Goal: Information Seeking & Learning: Learn about a topic

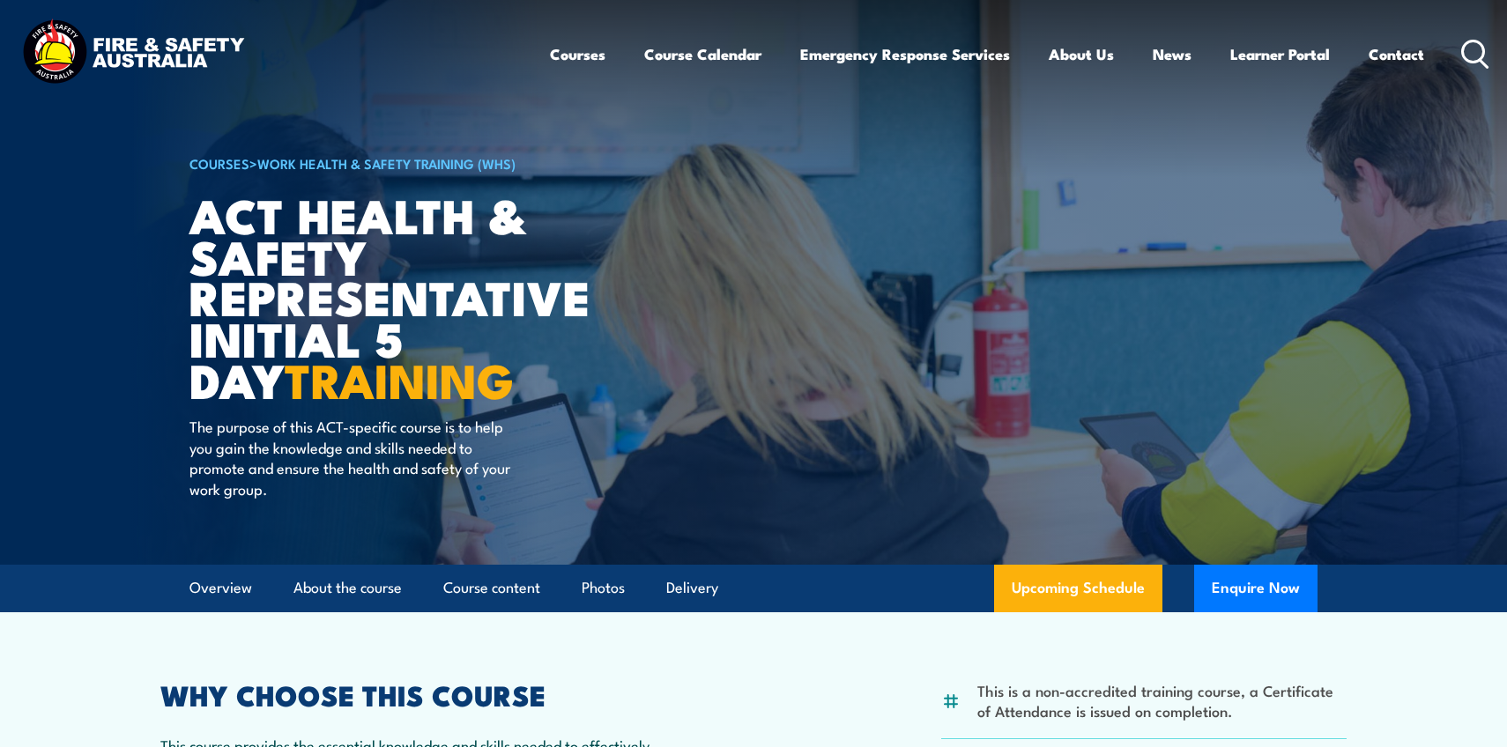
click at [284, 313] on h1 "ACT Health & Safety Representative Initial 5 Day TRAINING" at bounding box center [406, 297] width 435 height 206
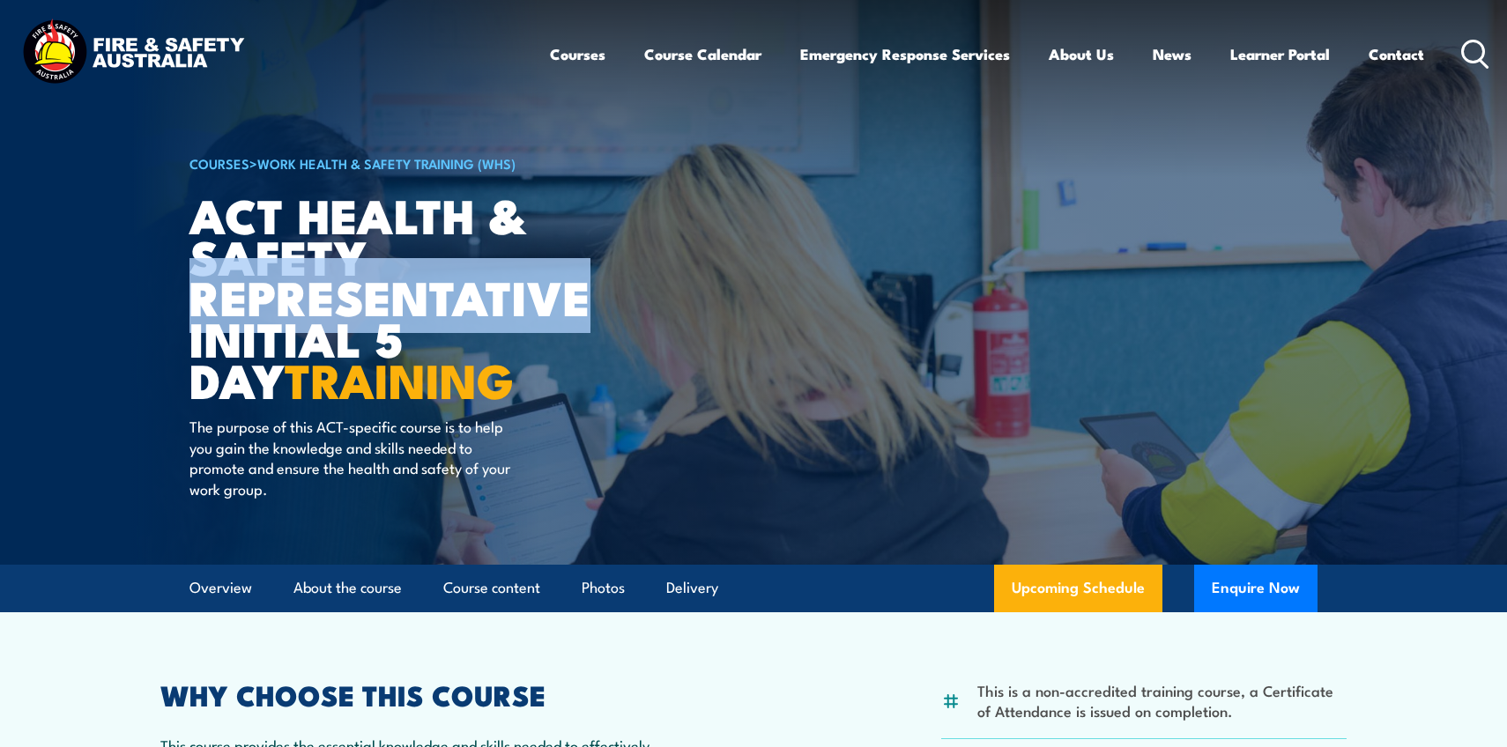
click at [284, 313] on h1 "ACT Health & Safety Representative Initial 5 Day TRAINING" at bounding box center [406, 297] width 435 height 206
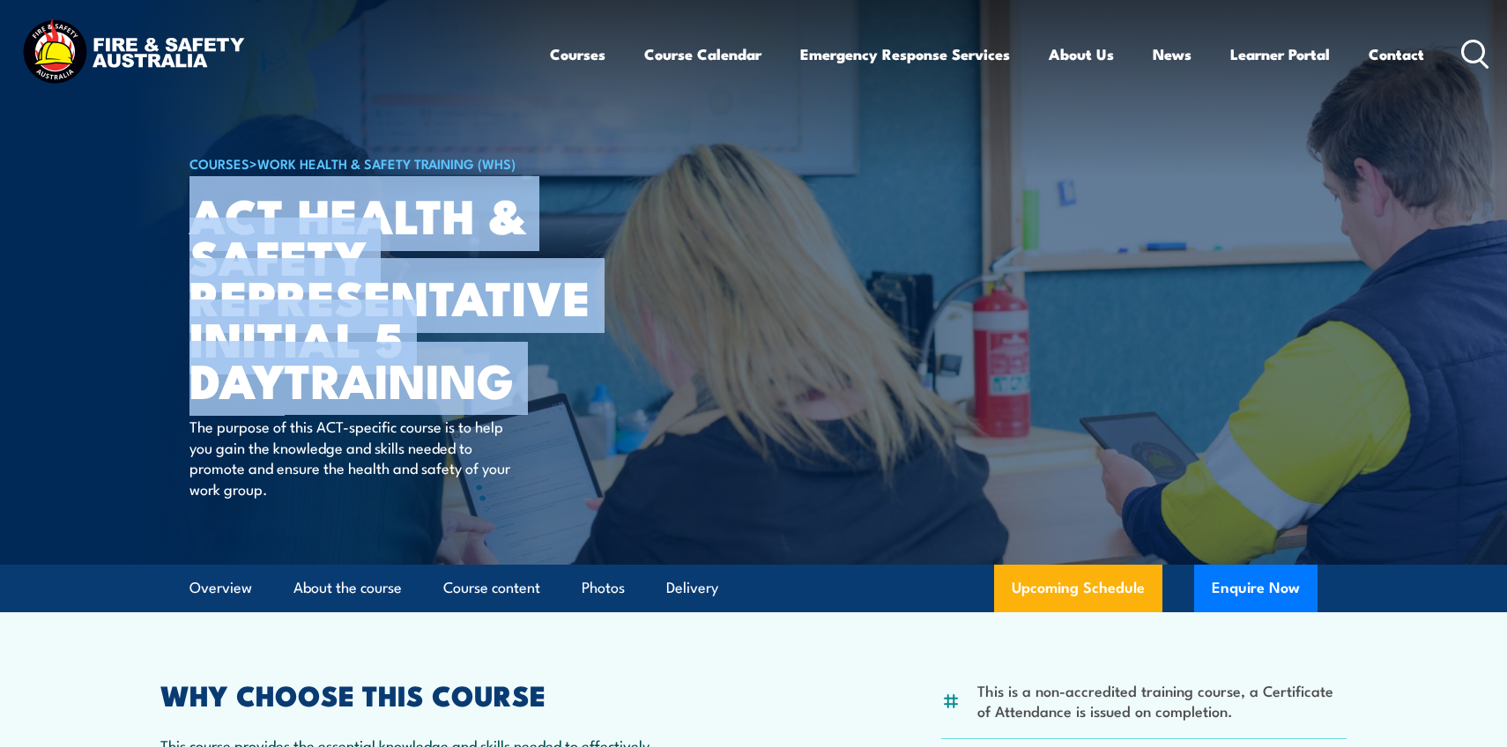
click at [301, 322] on h1 "ACT Health & Safety Representative Initial 5 Day TRAINING" at bounding box center [406, 297] width 435 height 206
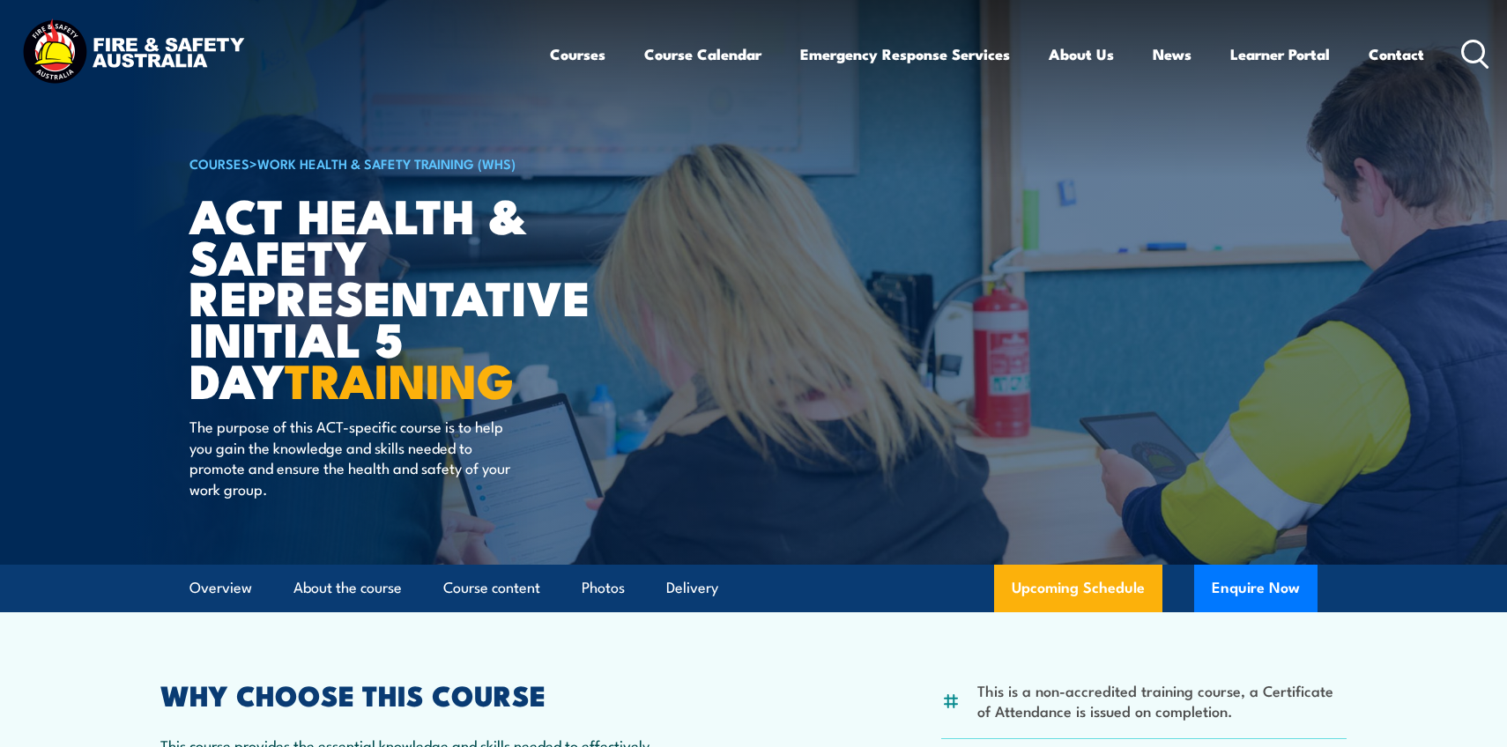
click at [301, 322] on h1 "ACT Health & Safety Representative Initial 5 Day TRAINING" at bounding box center [406, 297] width 435 height 206
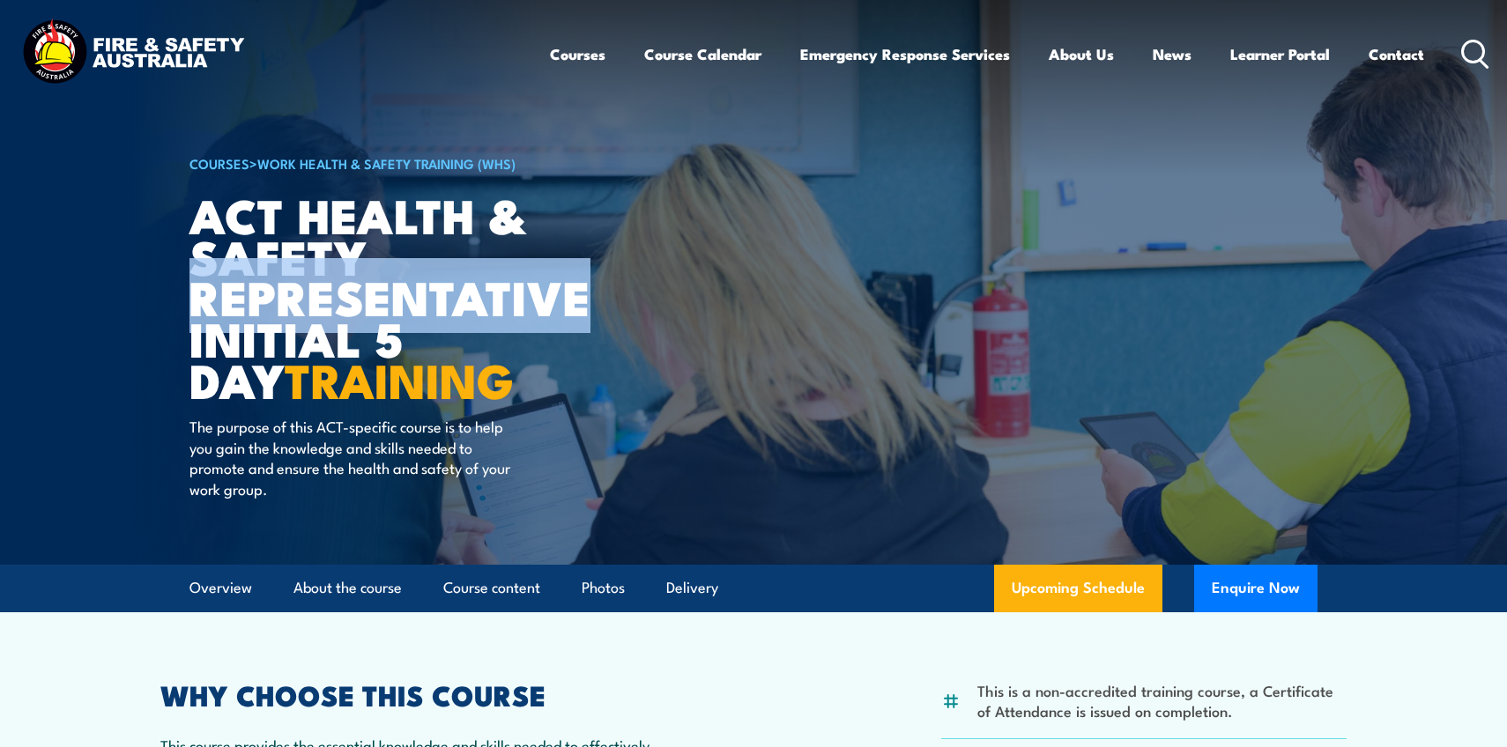
click at [301, 322] on h1 "ACT Health & Safety Representative Initial 5 Day TRAINING" at bounding box center [406, 297] width 435 height 206
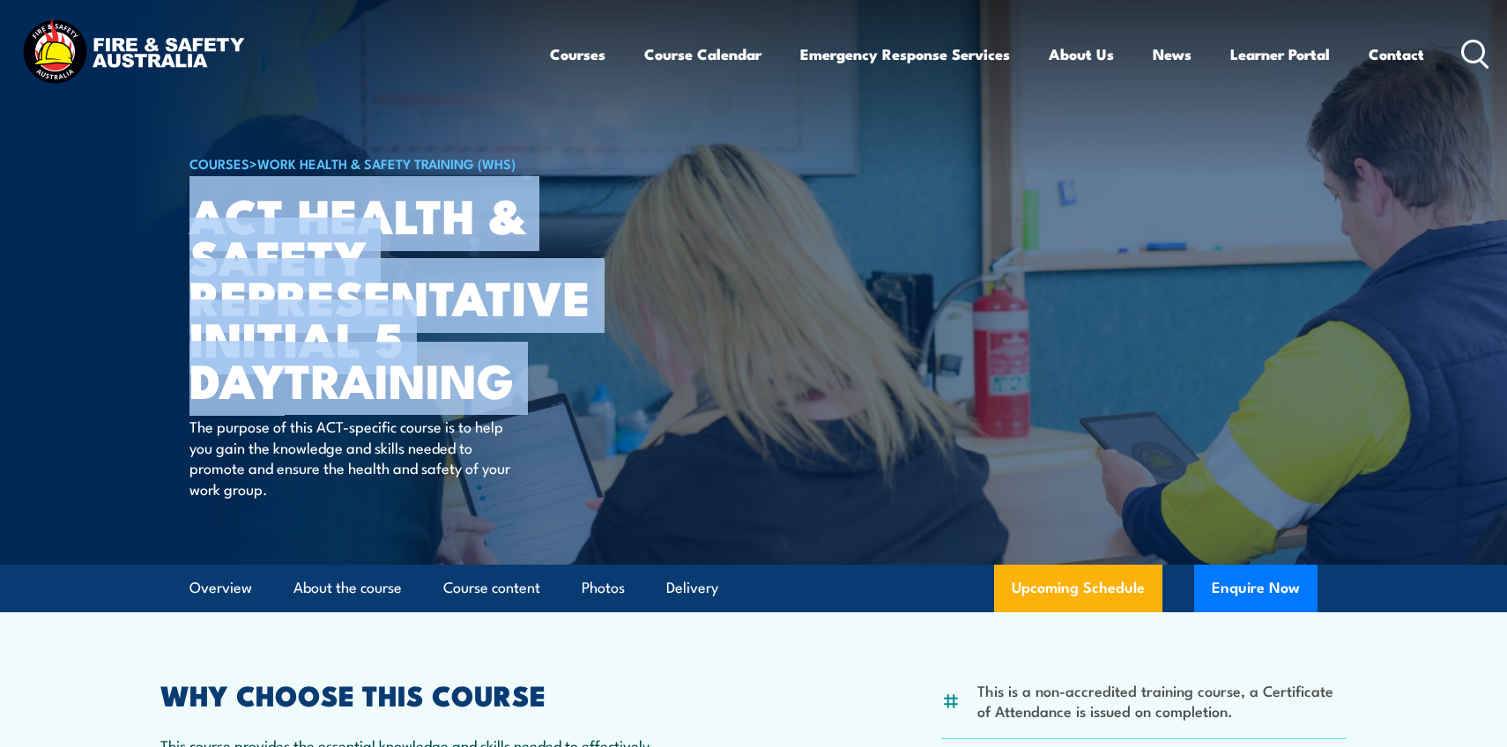
click at [301, 322] on h1 "ACT Health & Safety Representative Initial 5 Day TRAINING" at bounding box center [406, 297] width 435 height 206
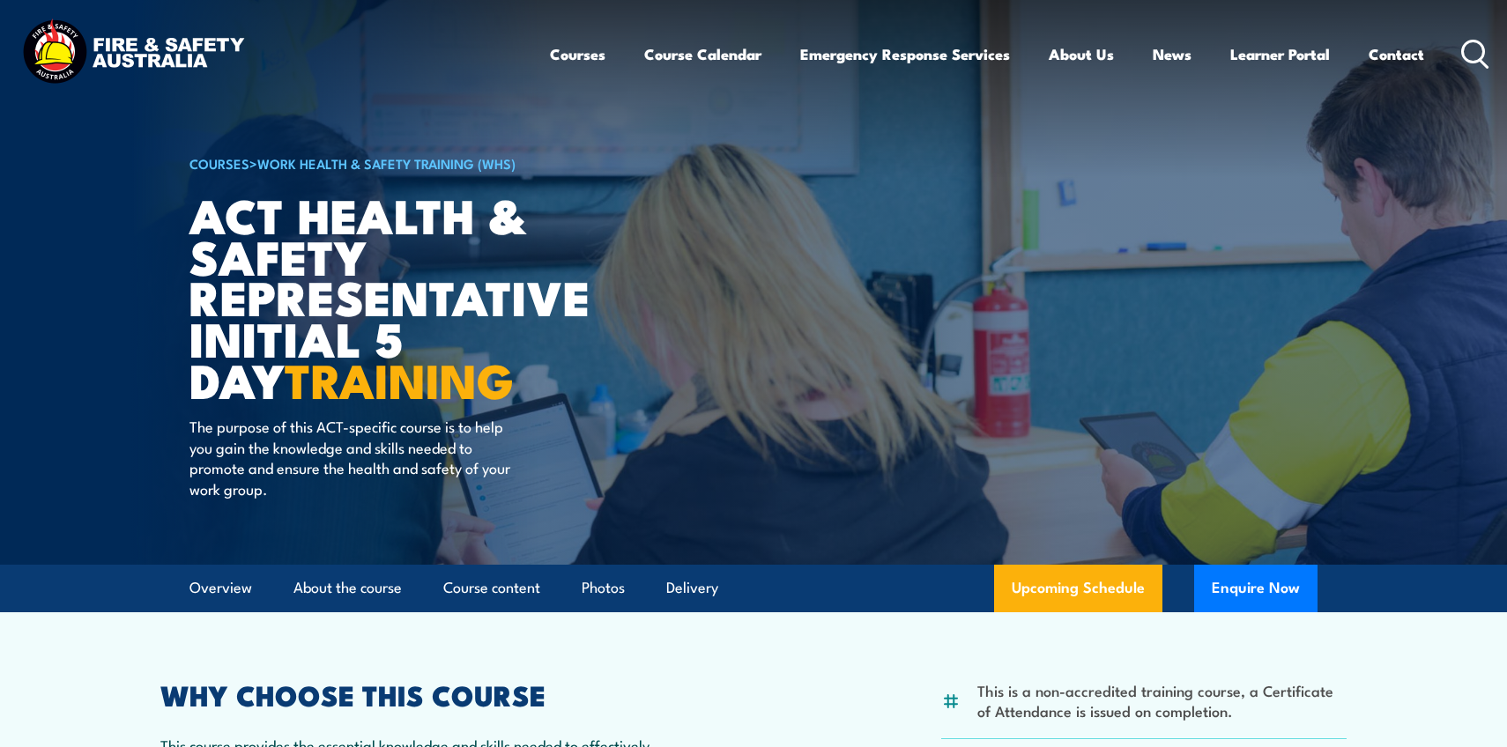
click at [315, 396] on strong "TRAINING" at bounding box center [399, 378] width 229 height 73
click at [319, 381] on strong "TRAINING" at bounding box center [399, 378] width 229 height 73
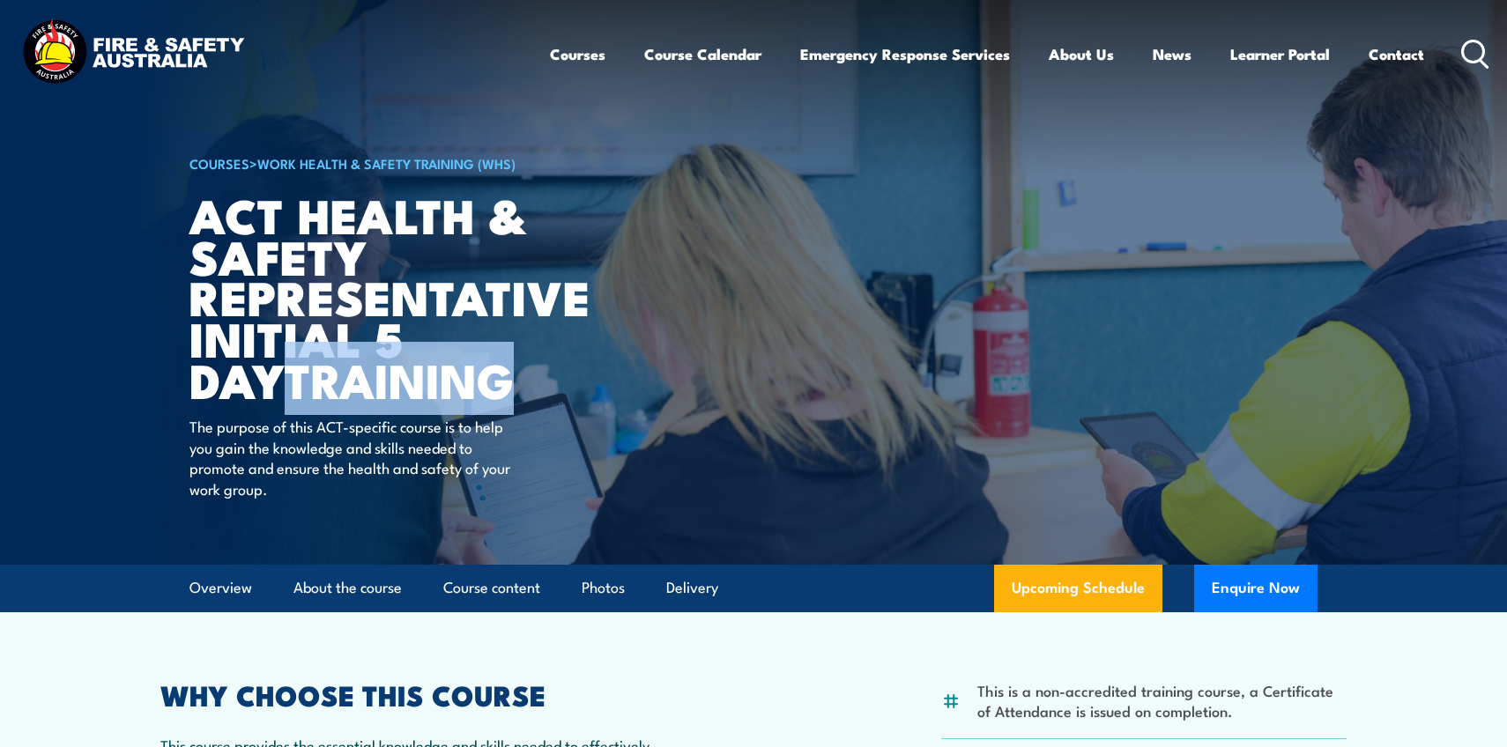
click at [319, 381] on strong "TRAINING" at bounding box center [399, 378] width 229 height 73
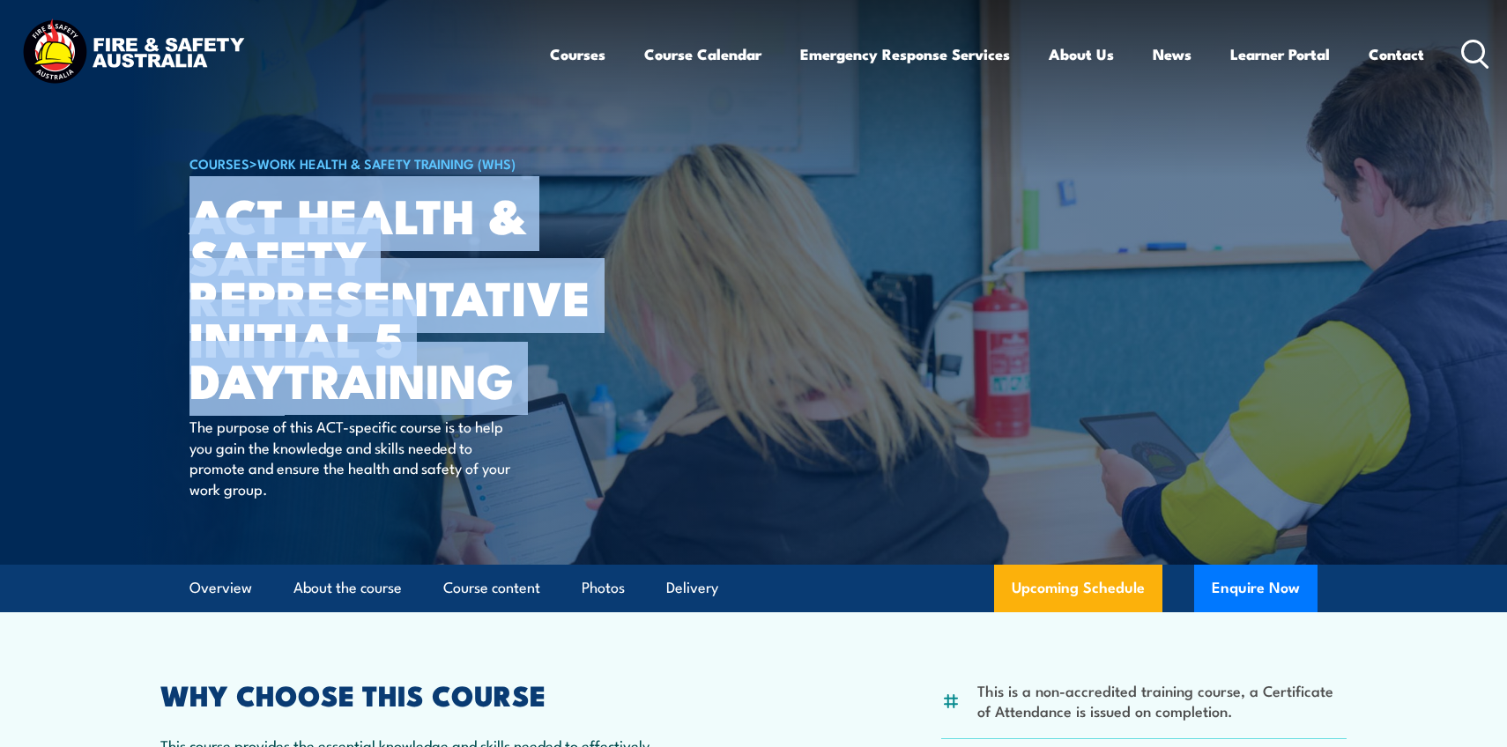
click at [319, 381] on strong "TRAINING" at bounding box center [399, 378] width 229 height 73
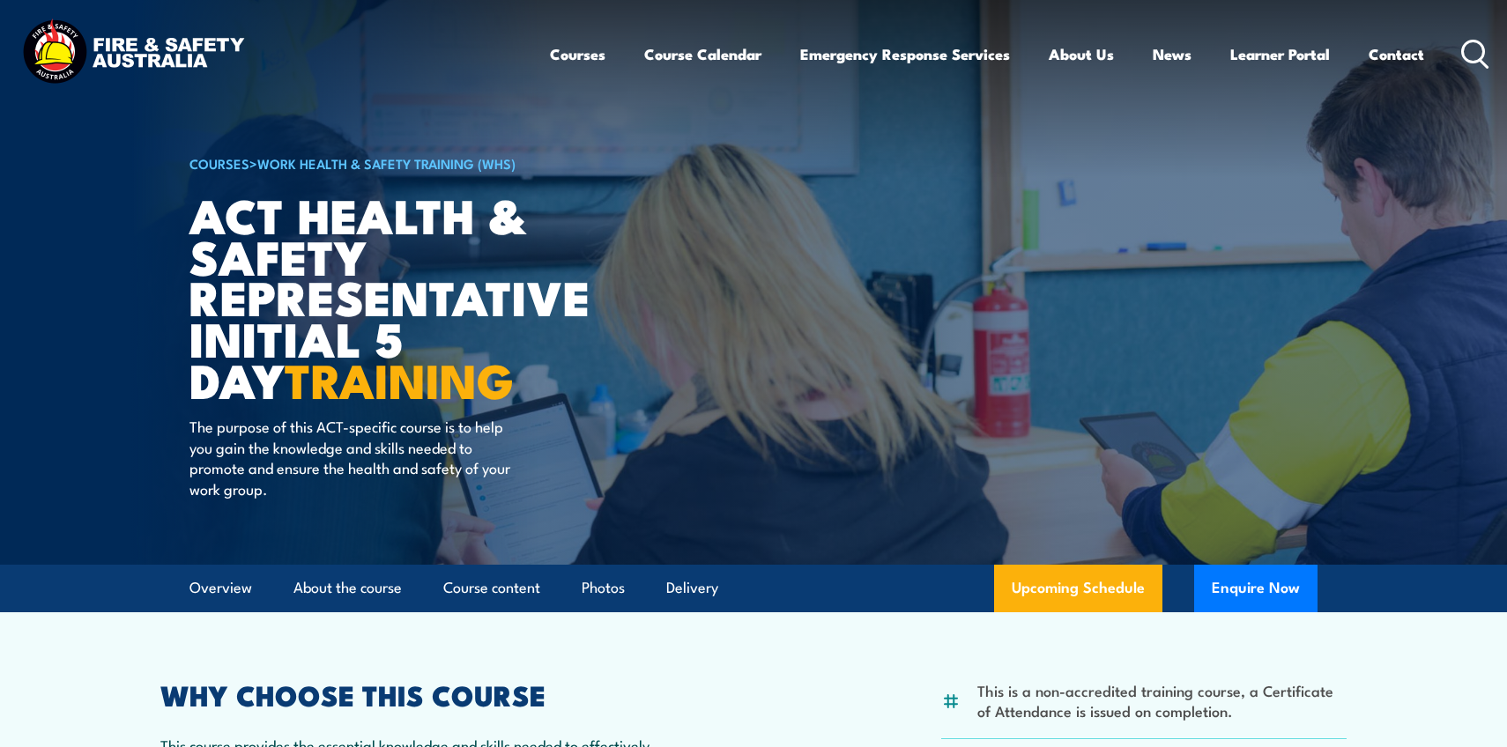
click at [322, 382] on strong "TRAINING" at bounding box center [399, 378] width 229 height 73
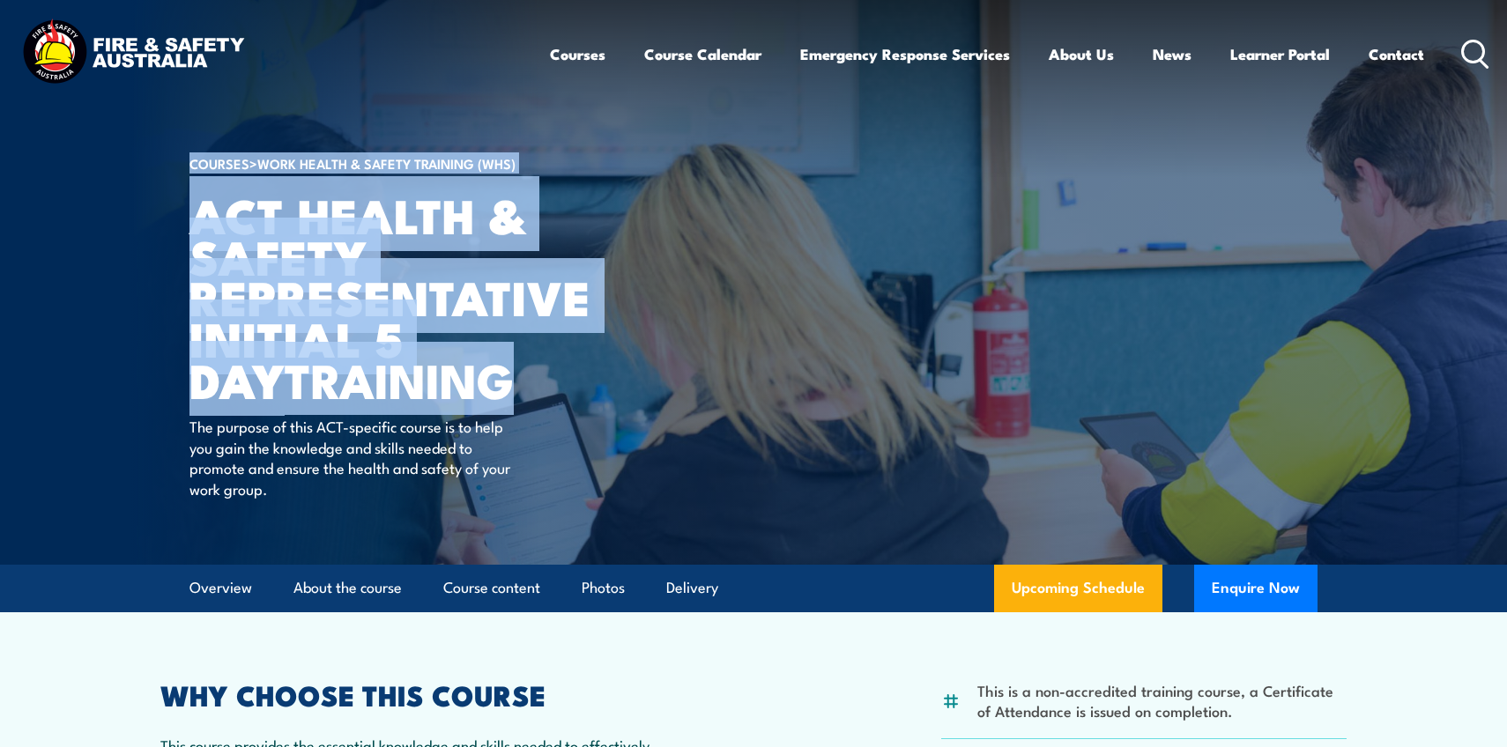
drag, startPoint x: 463, startPoint y: 388, endPoint x: 172, endPoint y: 169, distance: 364.4
click at [172, 168] on section "COURSES > Work Health & Safety Training (WHS) ACT Health & Safety Representativ…" at bounding box center [753, 282] width 1507 height 565
click at [172, 169] on img at bounding box center [753, 282] width 1507 height 565
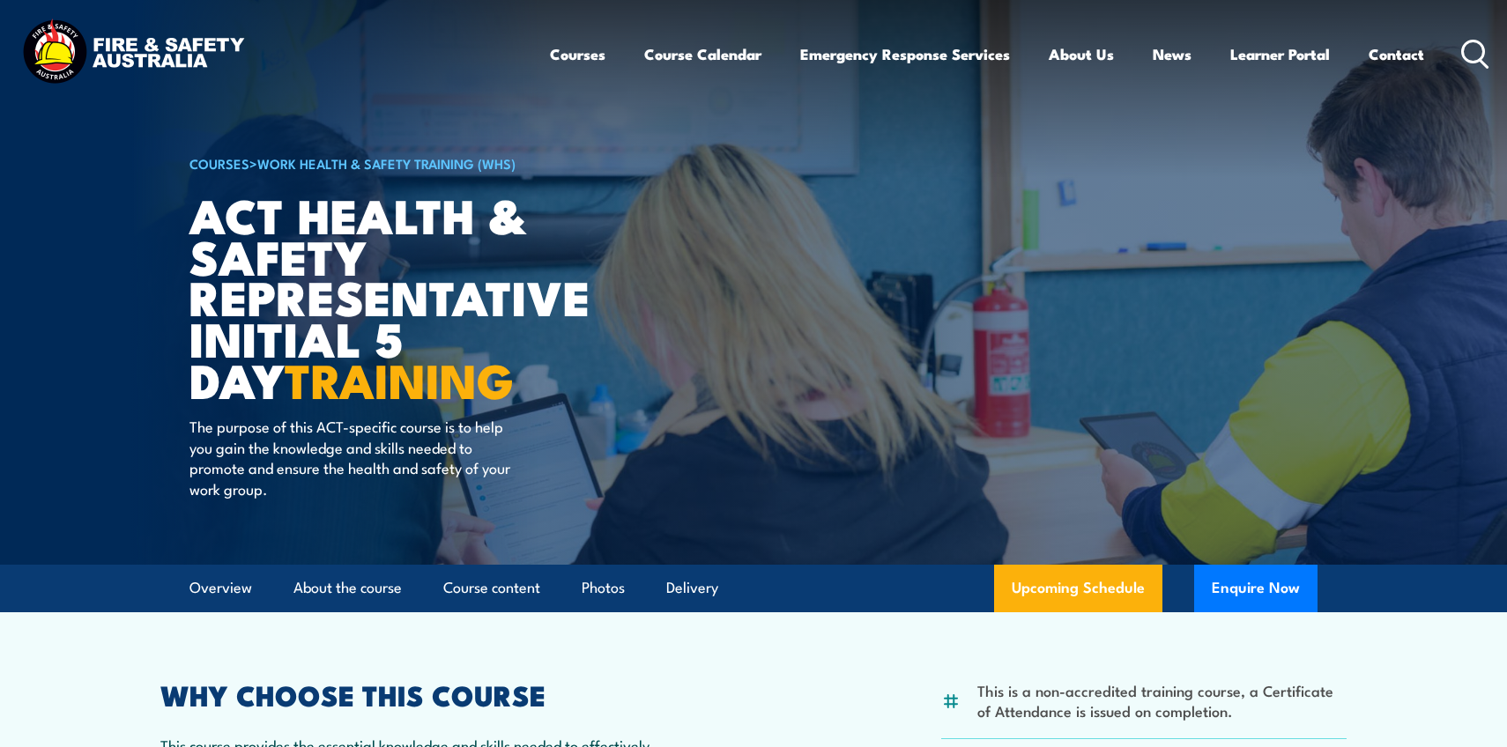
click at [278, 265] on h1 "ACT Health & Safety Representative Initial 5 Day TRAINING" at bounding box center [406, 297] width 435 height 206
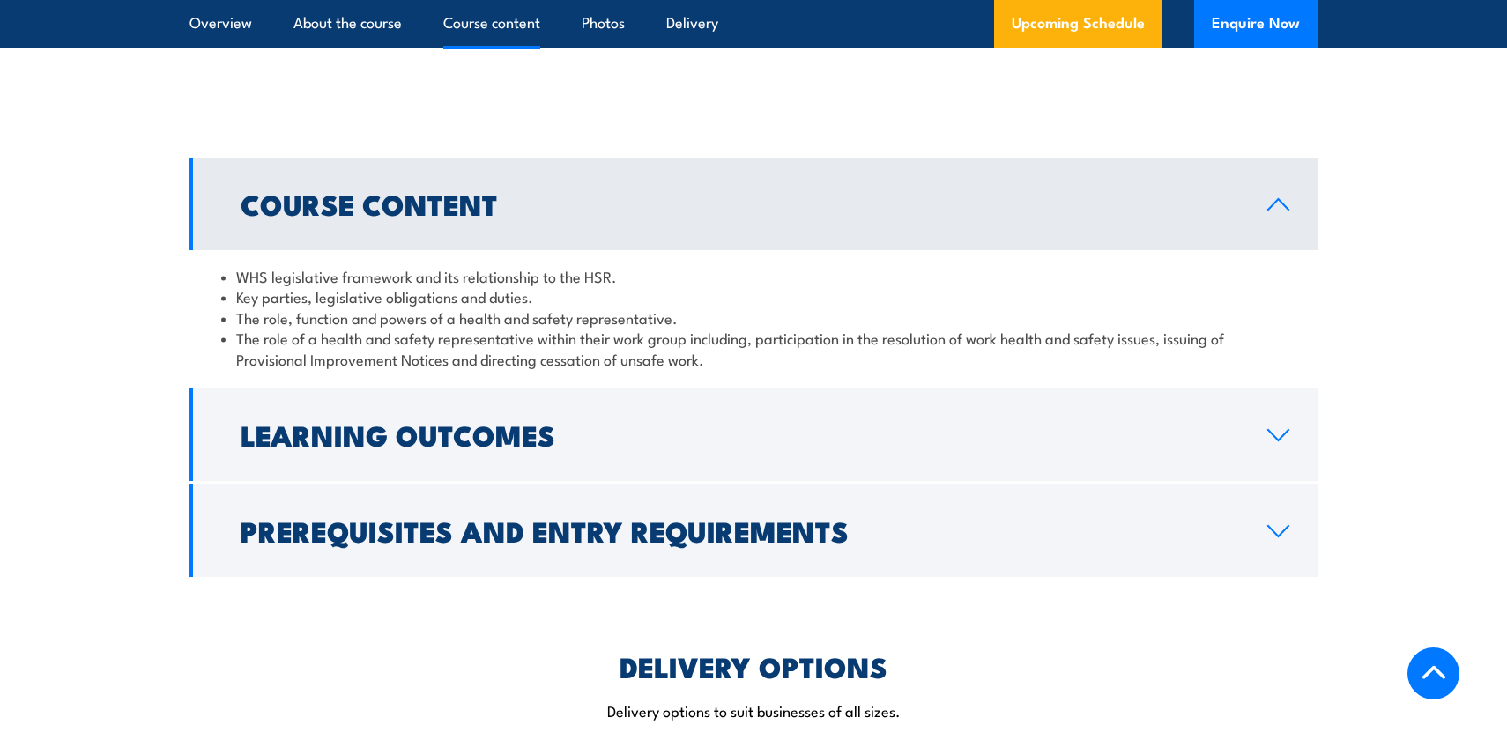
scroll to position [1574, 0]
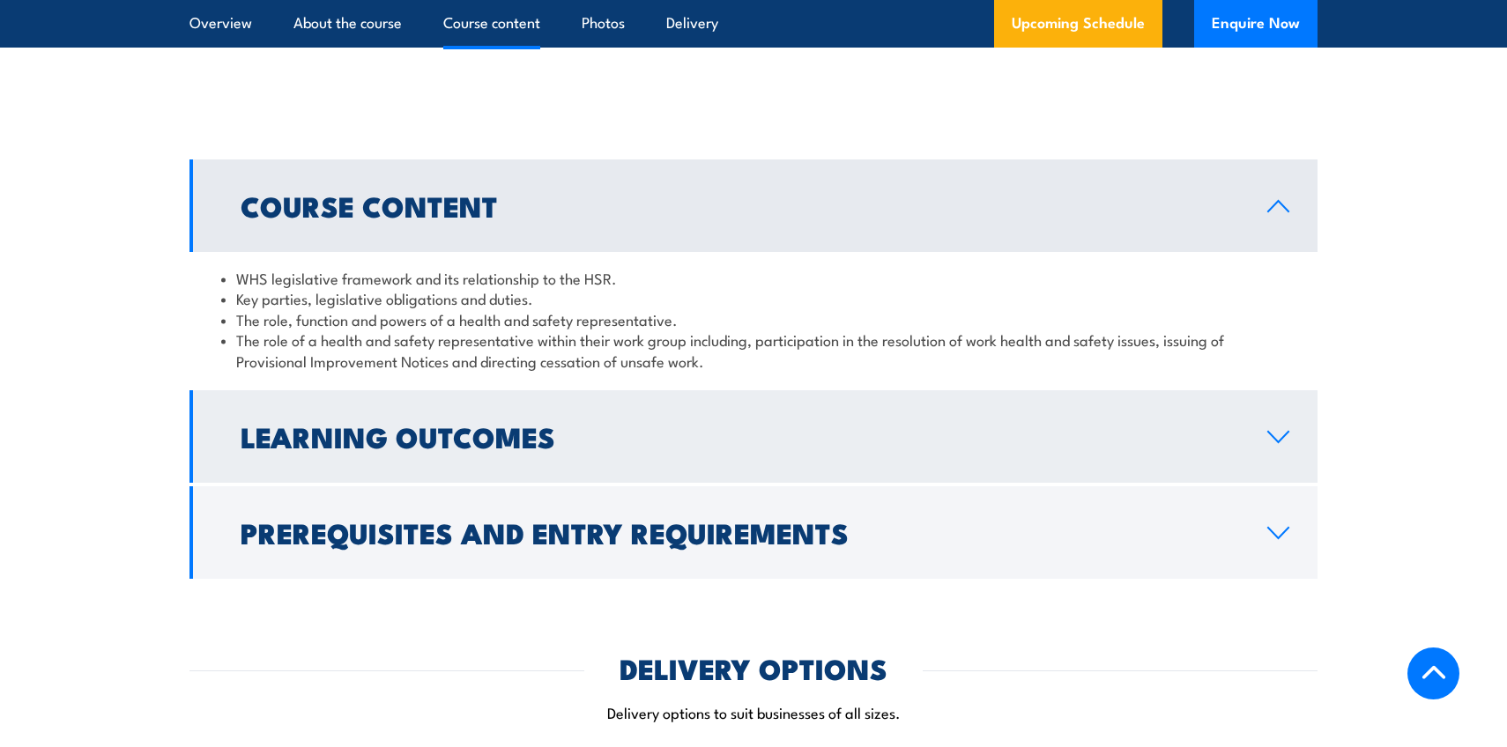
click at [330, 447] on h2 "Learning Outcomes" at bounding box center [740, 436] width 998 height 25
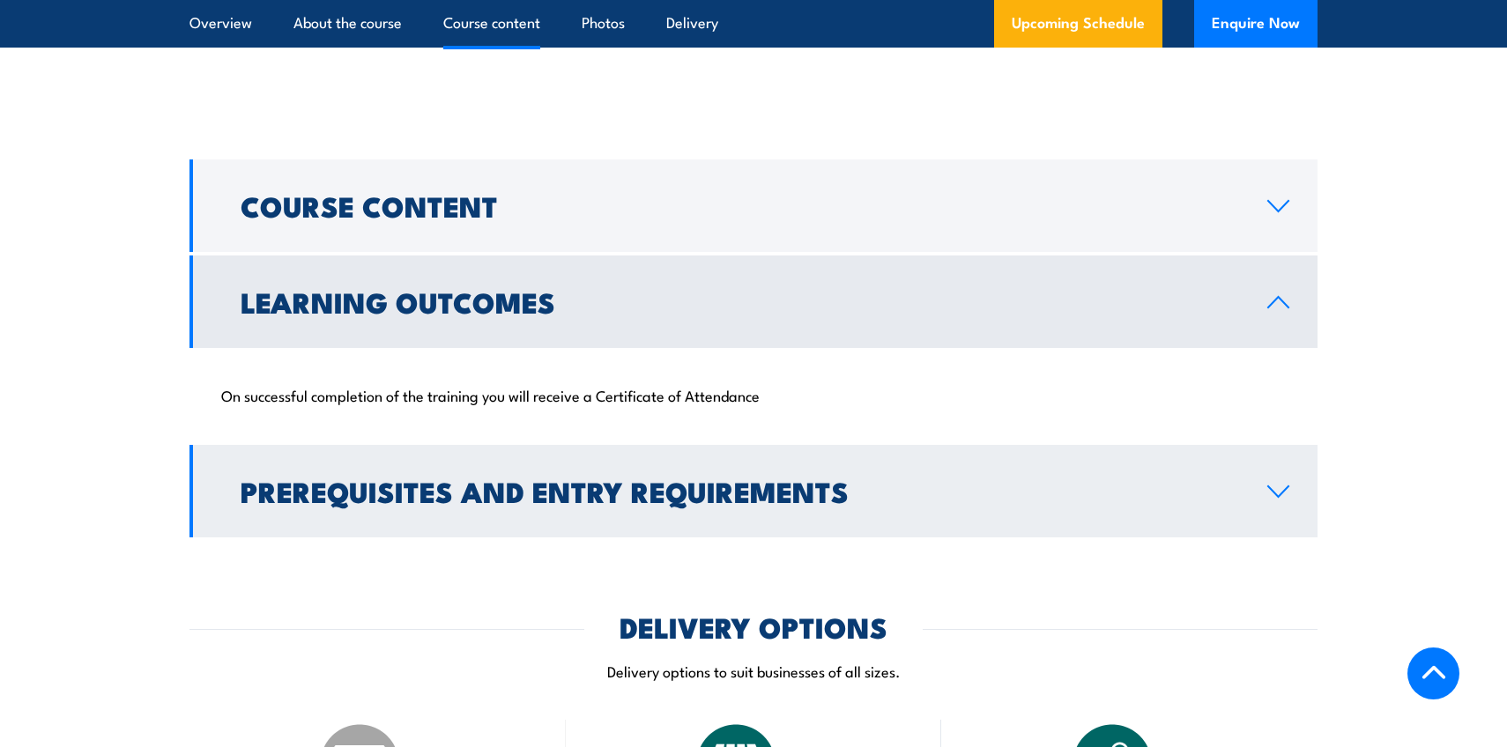
click at [348, 480] on h2 "Prerequisites and Entry Requirements" at bounding box center [740, 490] width 998 height 25
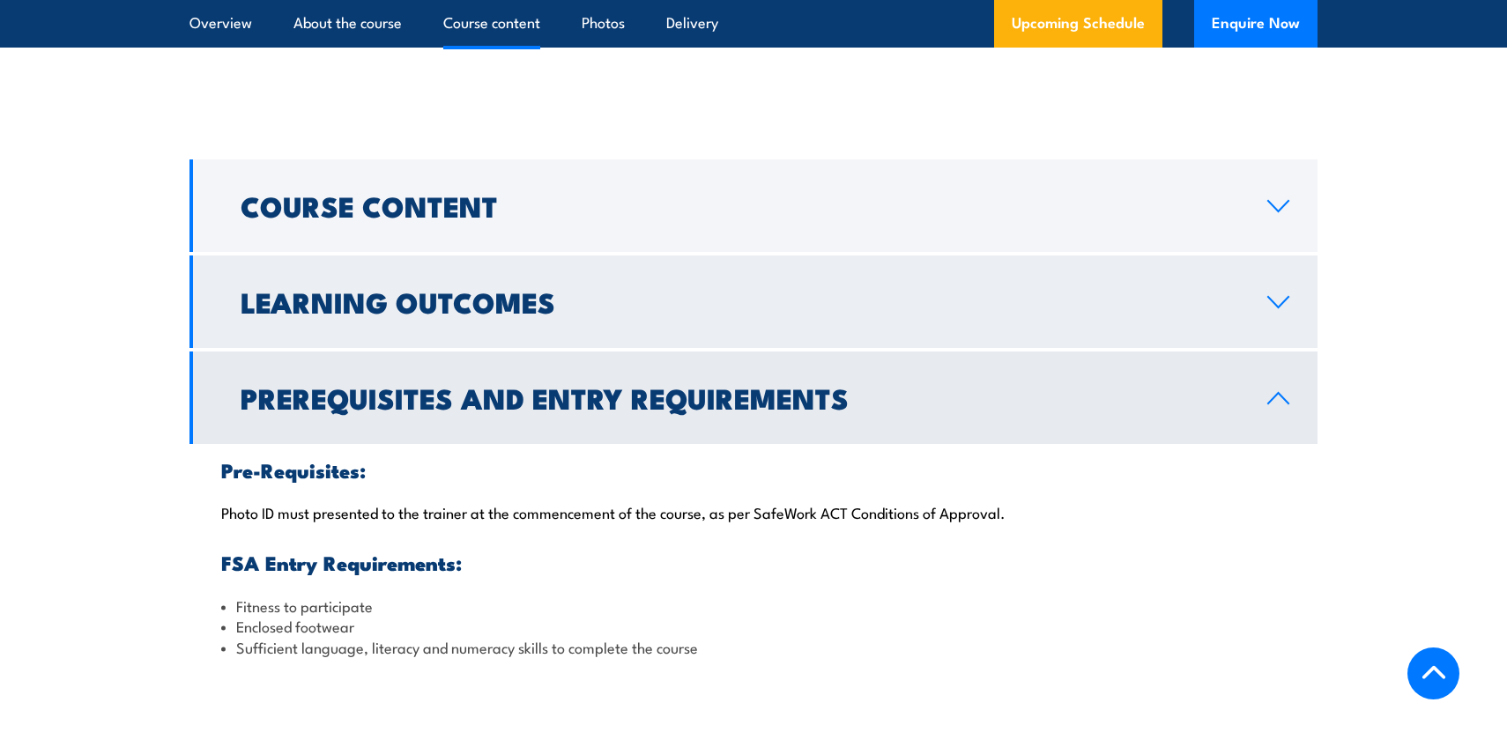
click at [389, 295] on h2 "Learning Outcomes" at bounding box center [740, 301] width 998 height 25
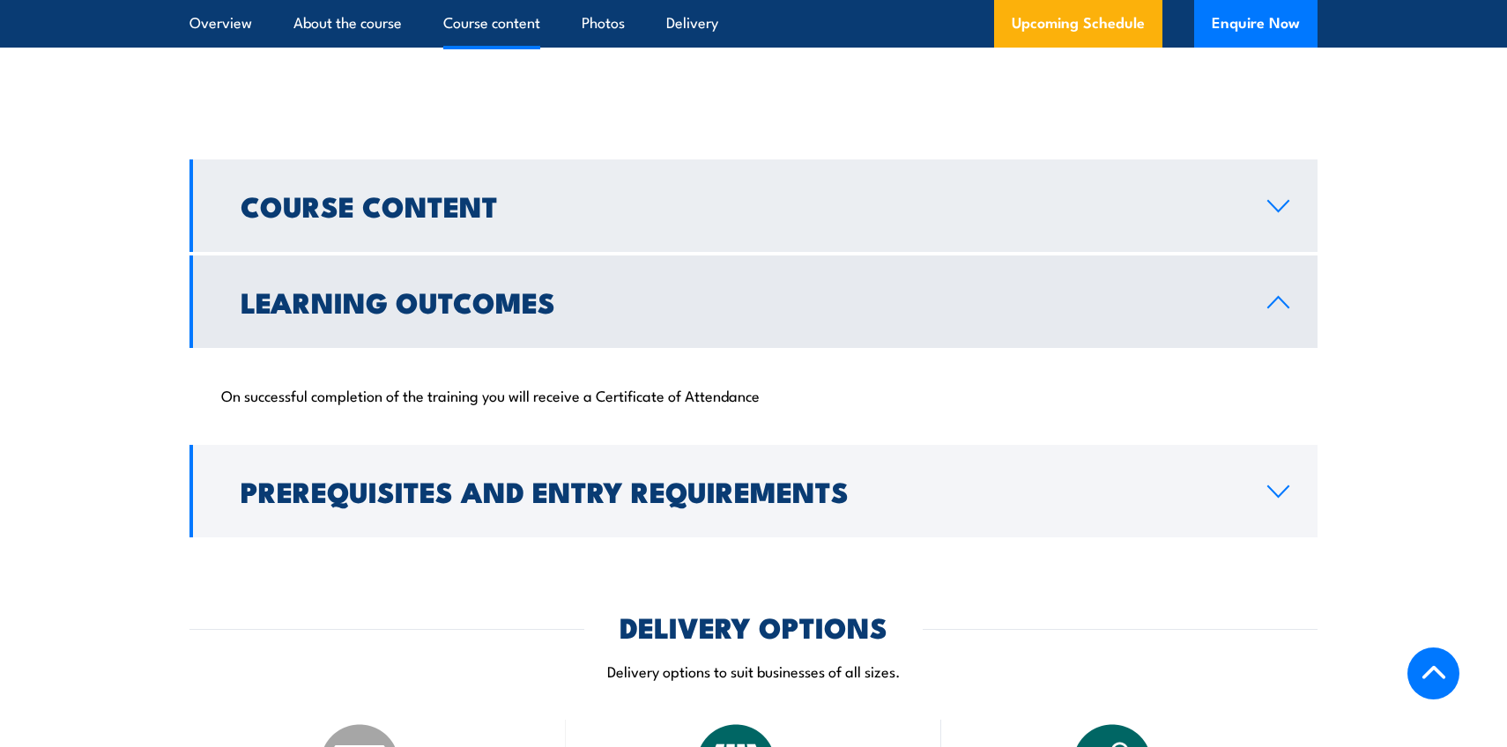
click at [415, 241] on link "Course Content" at bounding box center [753, 205] width 1128 height 93
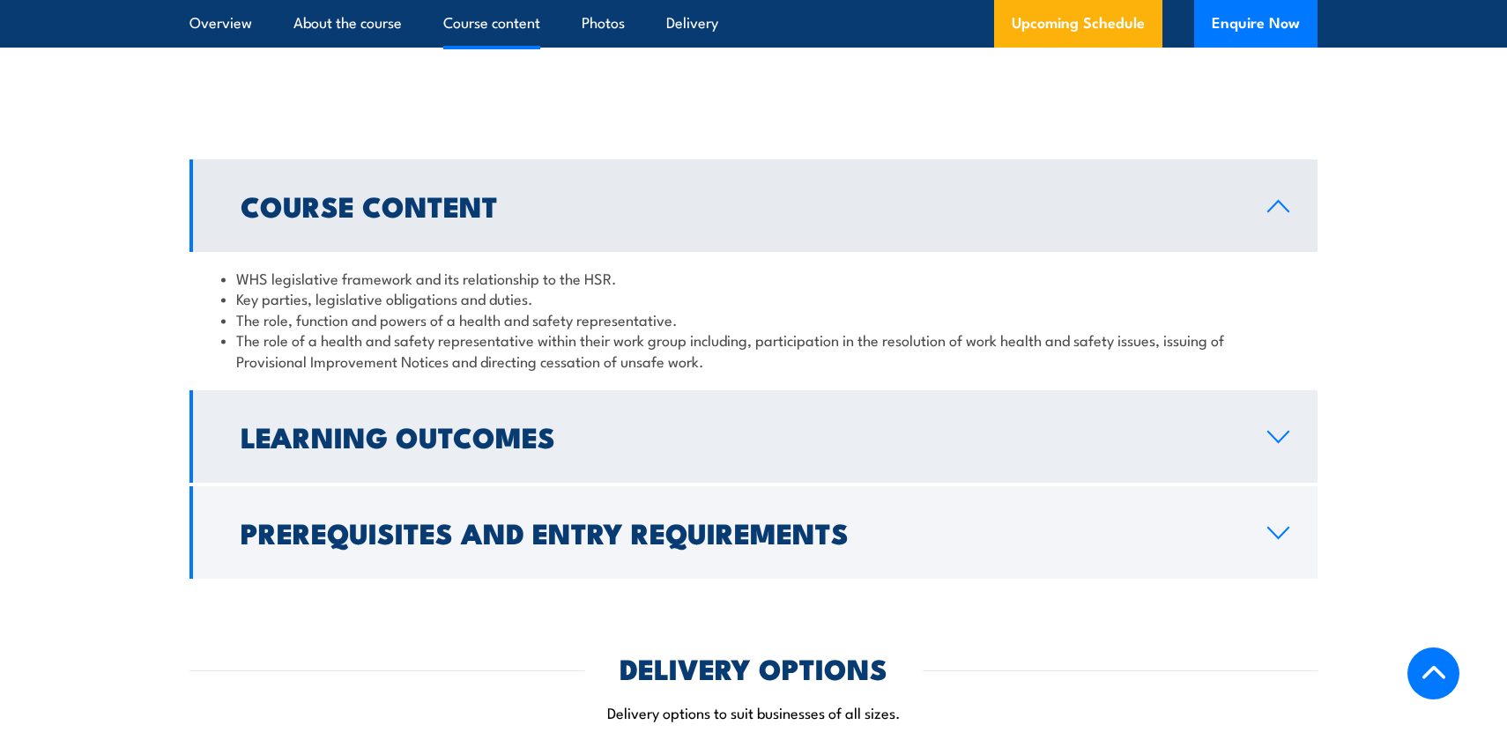
click at [421, 424] on h2 "Learning Outcomes" at bounding box center [740, 436] width 998 height 25
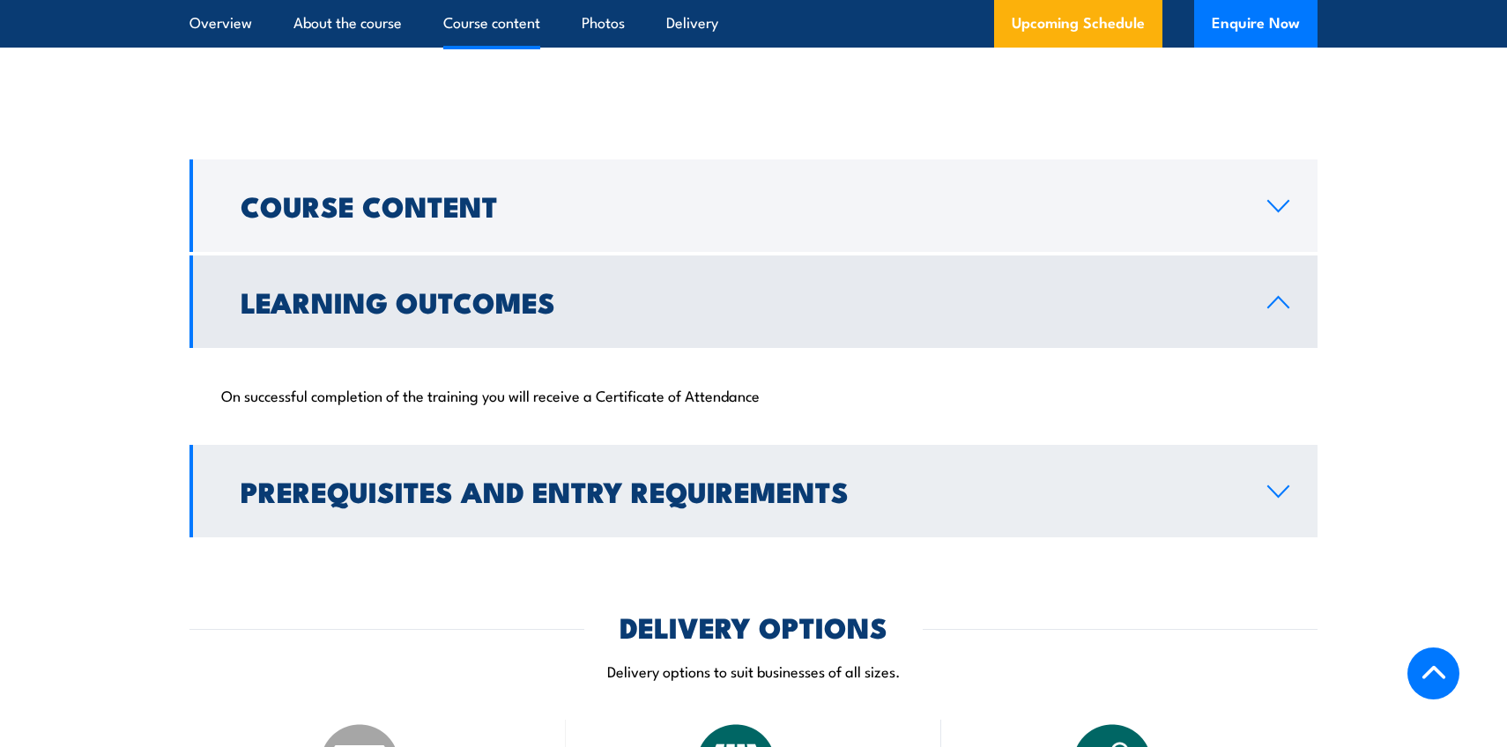
click at [425, 486] on h2 "Prerequisites and Entry Requirements" at bounding box center [740, 490] width 998 height 25
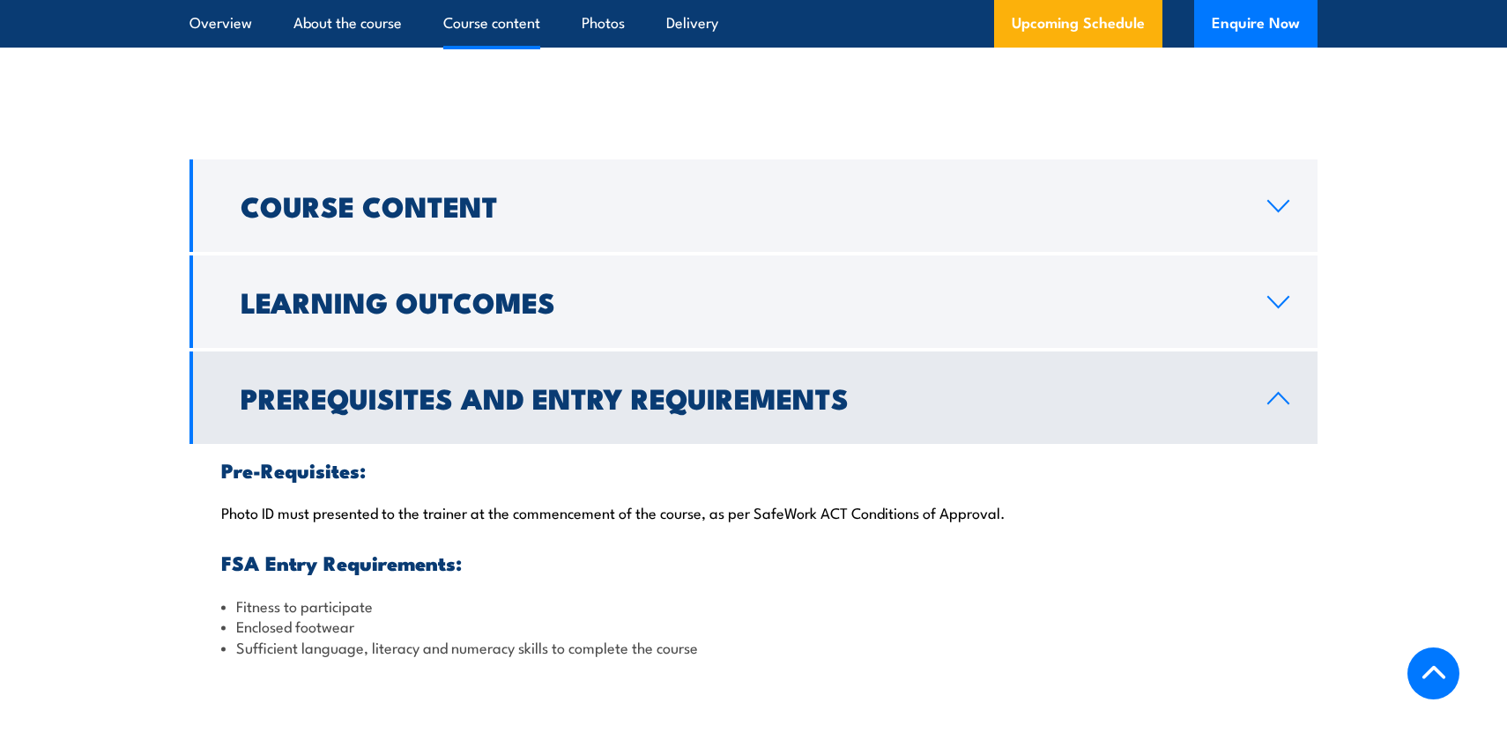
scroll to position [1726, 0]
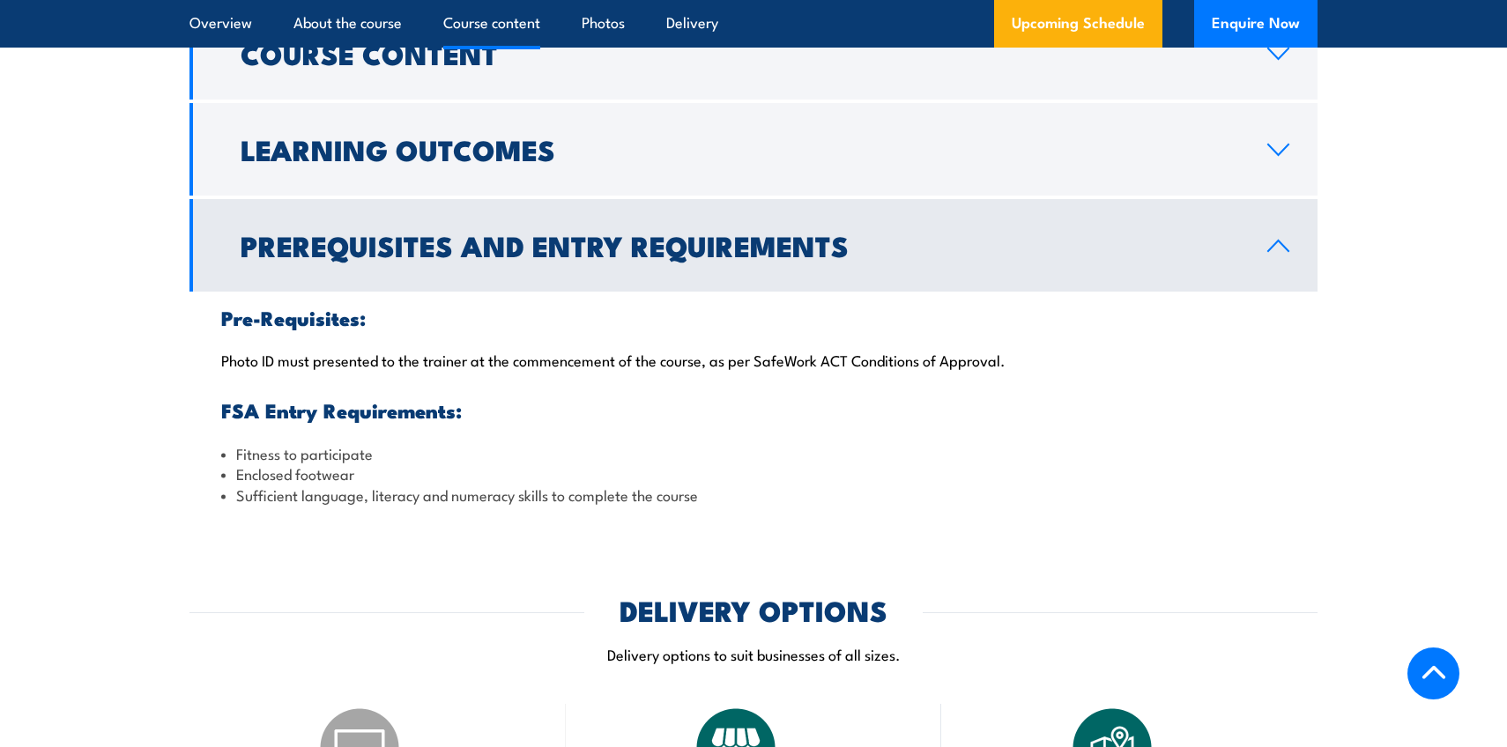
click at [531, 372] on div "Pre-Requisites: Photo ID must presented to the trainer at the commencement of t…" at bounding box center [753, 406] width 1128 height 229
click at [381, 361] on p "Photo ID must presented to the trainer at the commencement of the course, as pe…" at bounding box center [753, 360] width 1064 height 18
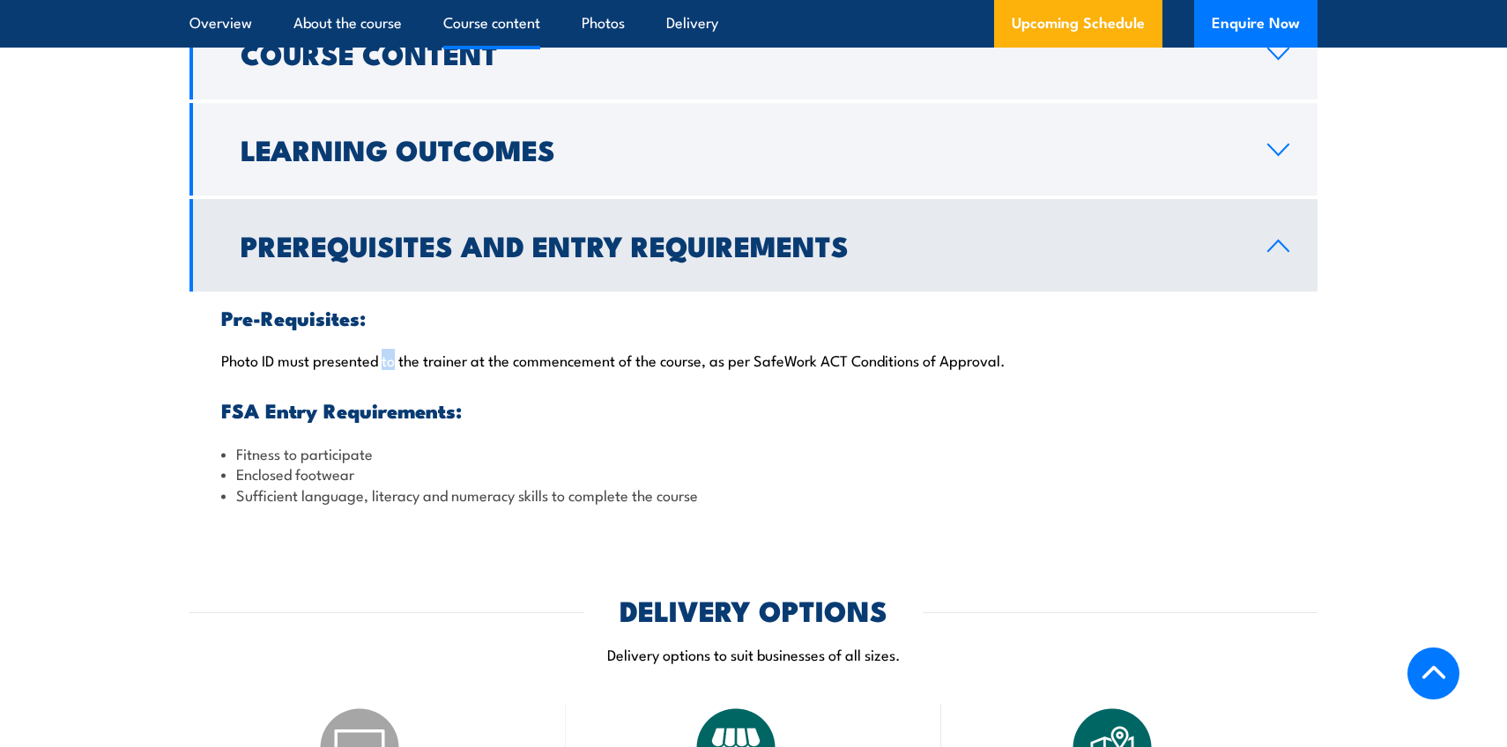
click at [437, 315] on h3 "Pre-Requisites:" at bounding box center [753, 317] width 1064 height 20
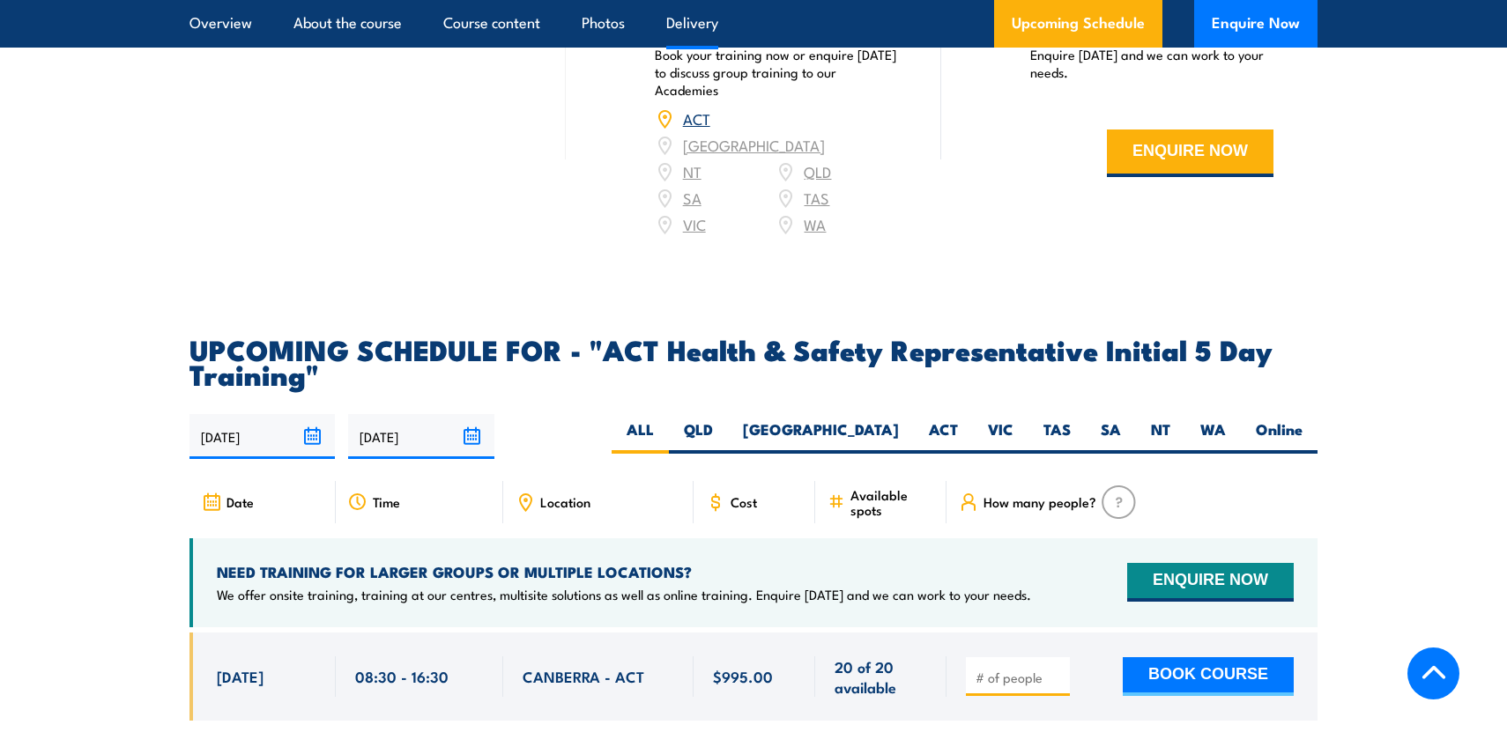
scroll to position [2692, 0]
